Goal: Check status

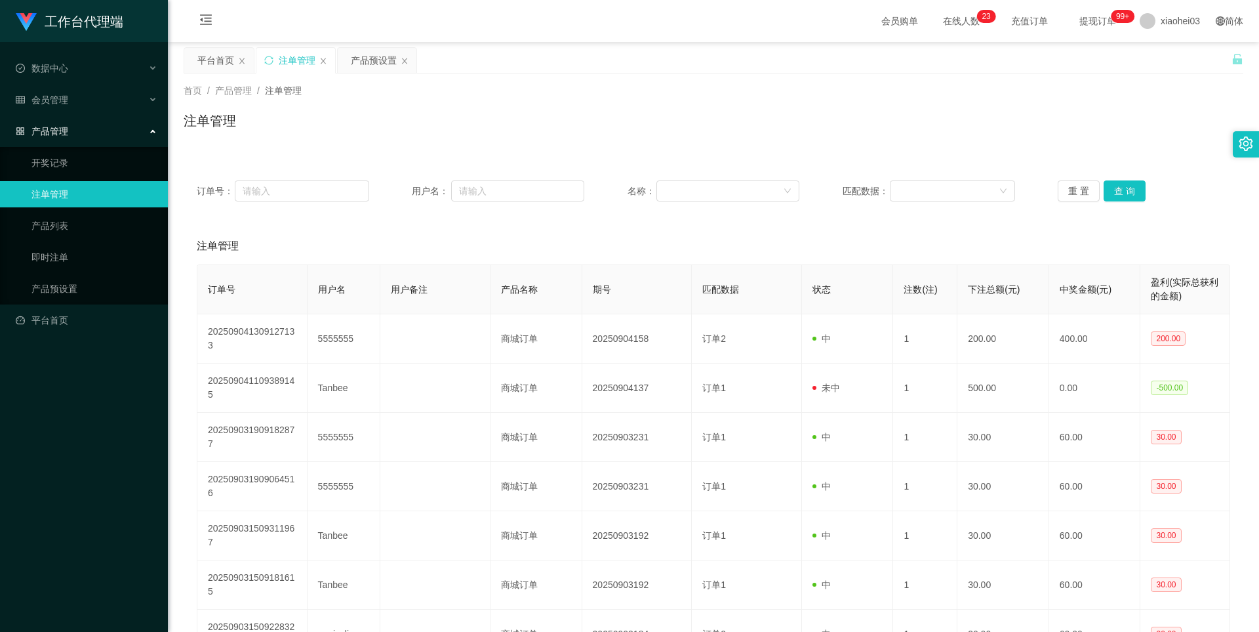
click at [411, 60] on div "产品预设置" at bounding box center [377, 60] width 79 height 25
click at [401, 60] on icon "图标: close" at bounding box center [405, 61] width 8 height 8
click at [69, 285] on link "产品预设置" at bounding box center [94, 288] width 126 height 26
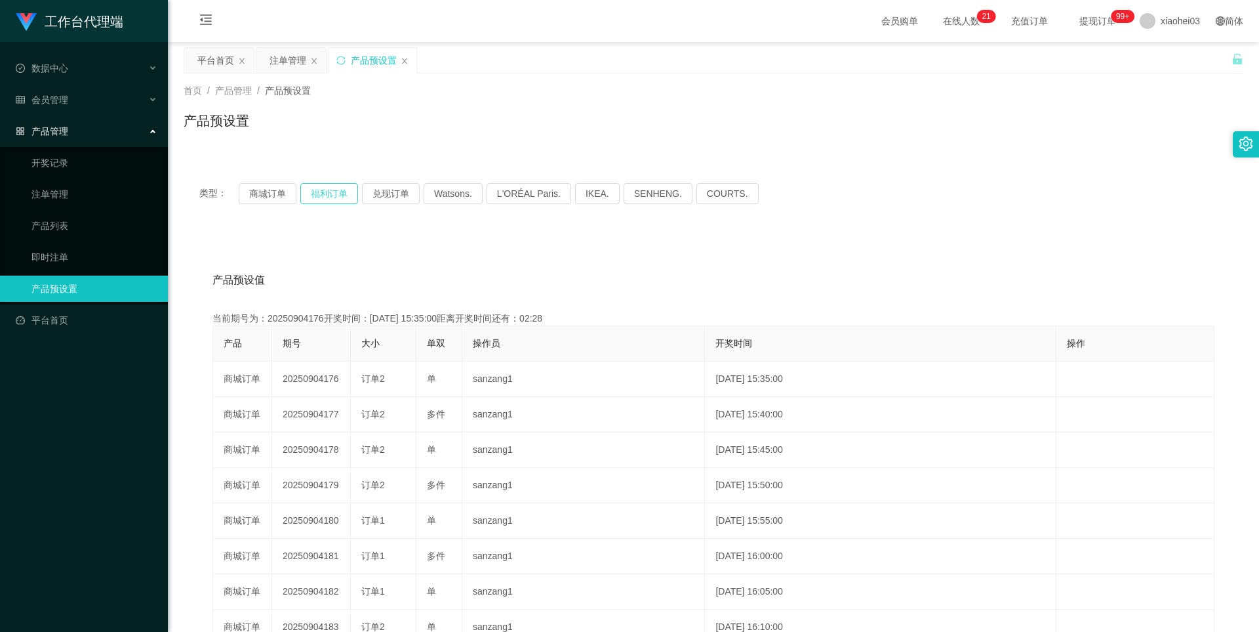
click at [323, 192] on button "福利订单" at bounding box center [329, 193] width 58 height 21
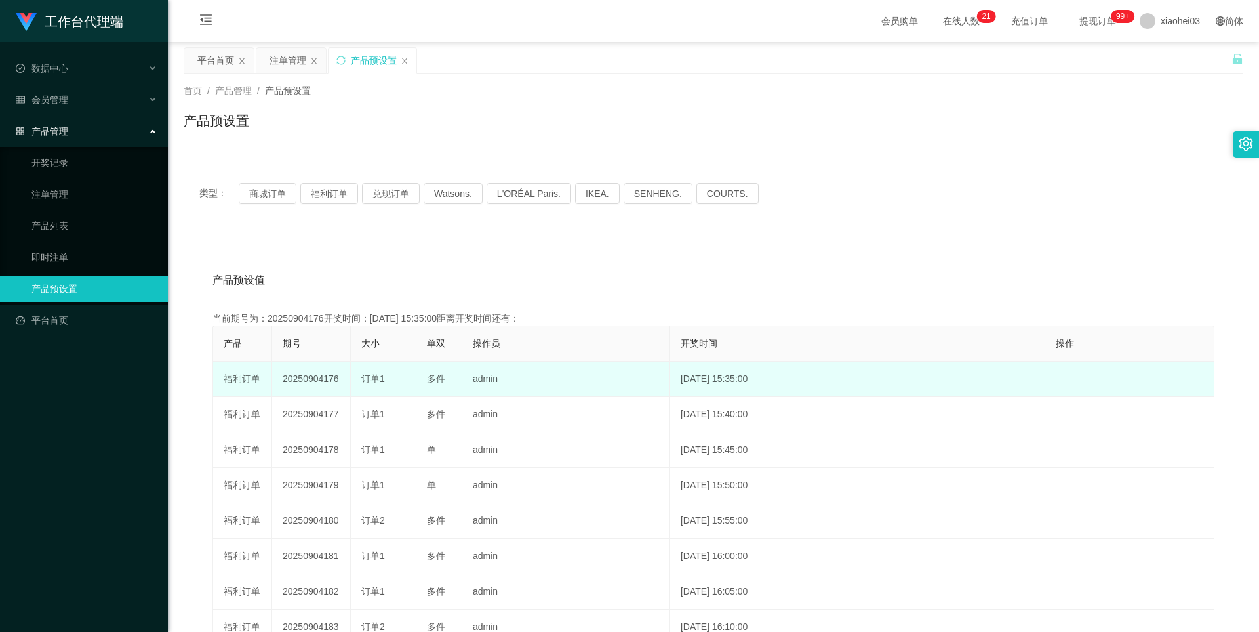
click at [329, 381] on td "20250904176" at bounding box center [311, 378] width 79 height 35
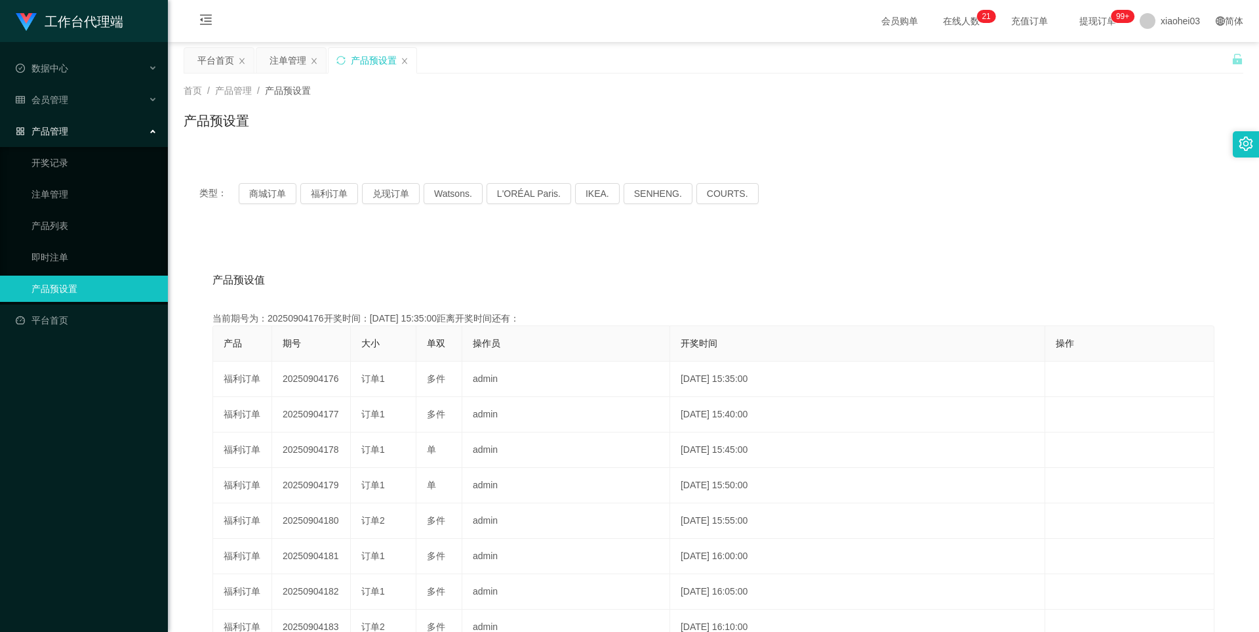
copy td "20250904176"
click at [286, 60] on div "注单管理" at bounding box center [288, 60] width 37 height 25
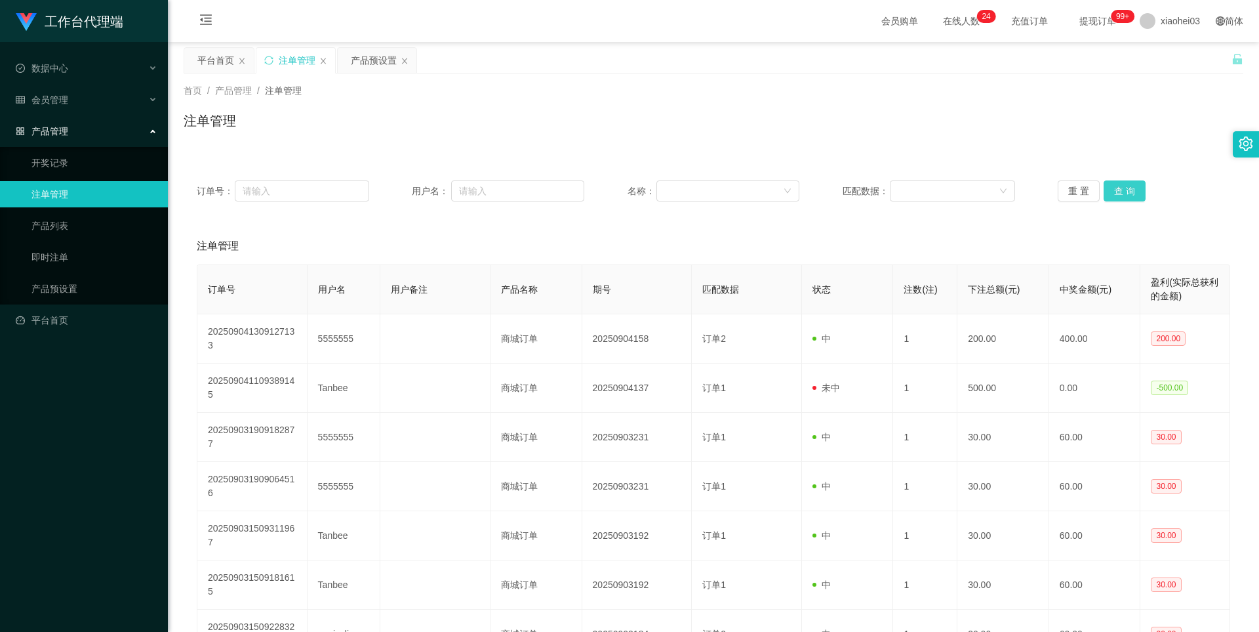
click at [1123, 190] on button "查 询" at bounding box center [1125, 190] width 42 height 21
click at [1123, 190] on div "重 置 查 询" at bounding box center [1144, 190] width 173 height 21
click at [1123, 190] on button "查 询" at bounding box center [1132, 190] width 56 height 21
click at [1123, 190] on div "重 置 查 询" at bounding box center [1144, 190] width 173 height 21
click at [1116, 190] on button "查 询" at bounding box center [1125, 190] width 42 height 21
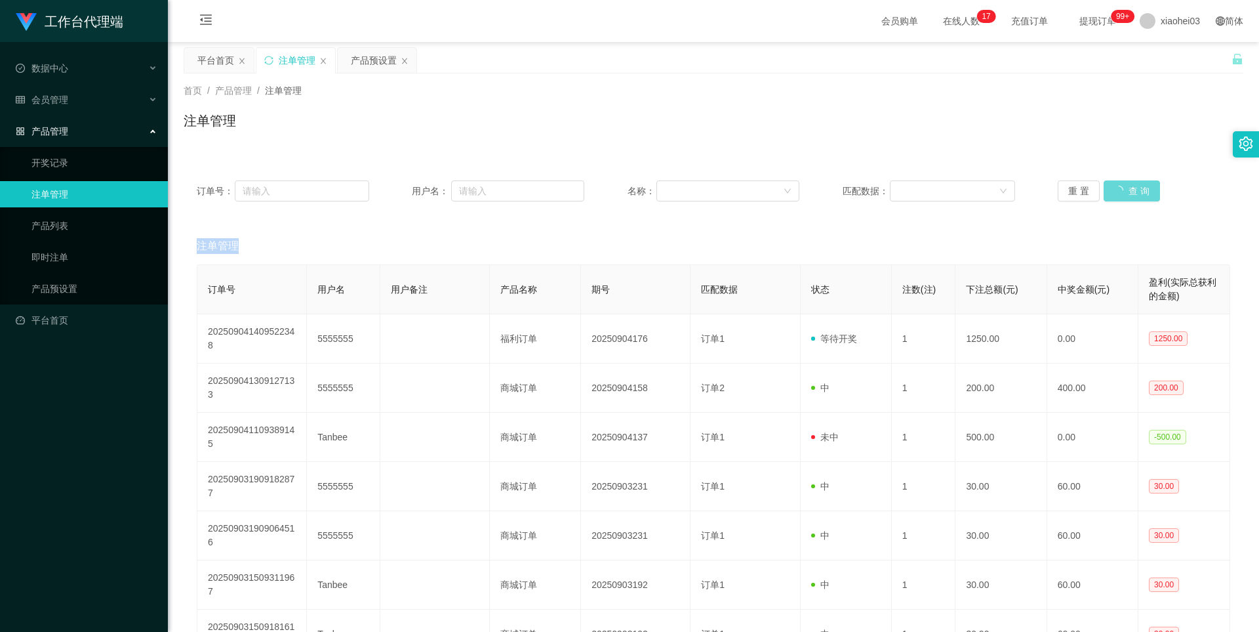
click at [1116, 190] on div "重 置 查 询" at bounding box center [1144, 190] width 173 height 21
